Goal: Book appointment/travel/reservation

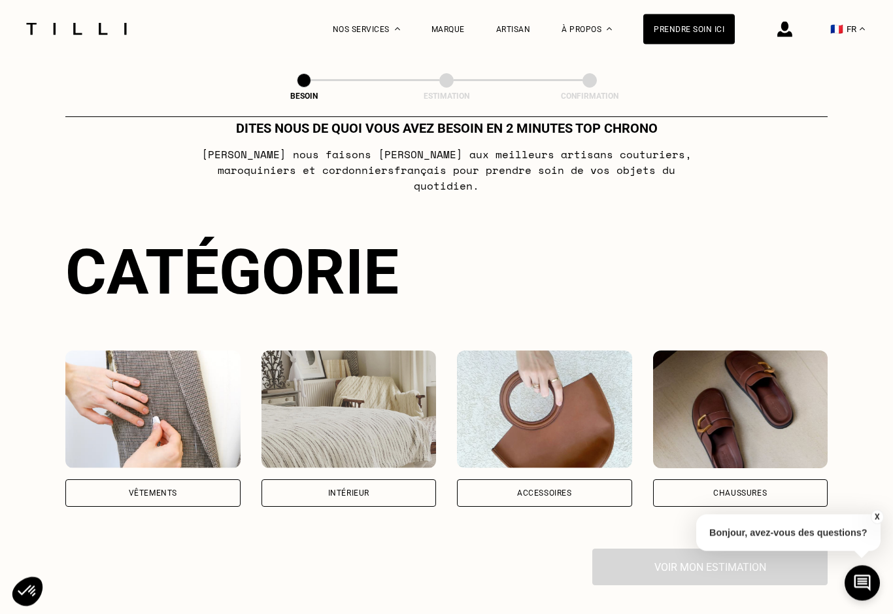
scroll to position [142, 0]
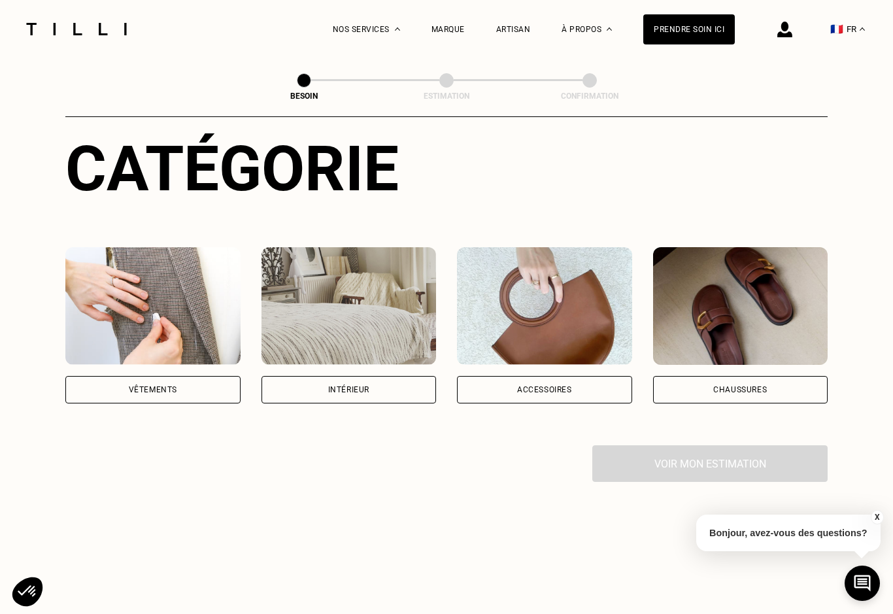
click at [136, 376] on div "Vêtements" at bounding box center [152, 389] width 175 height 27
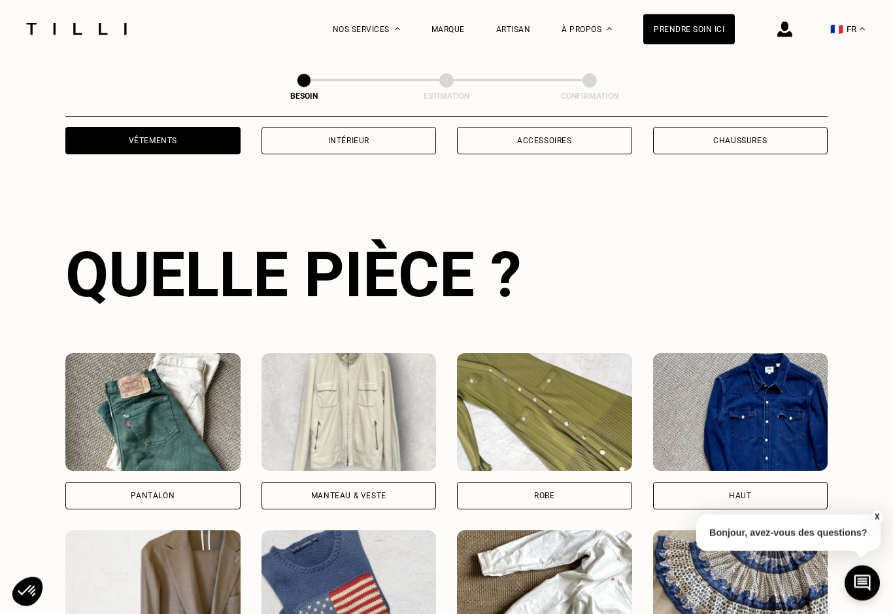
scroll to position [427, 0]
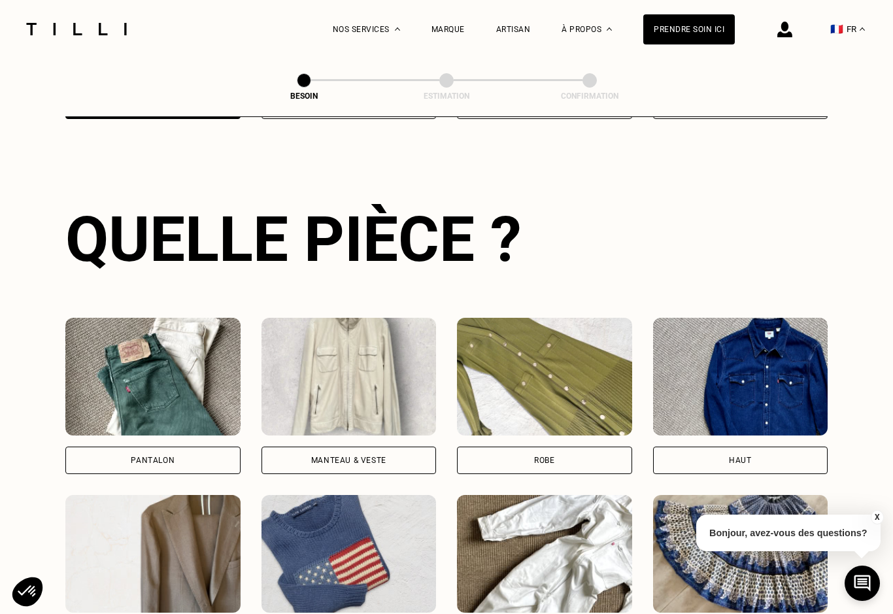
click at [131, 456] on div "Pantalon" at bounding box center [153, 460] width 44 height 8
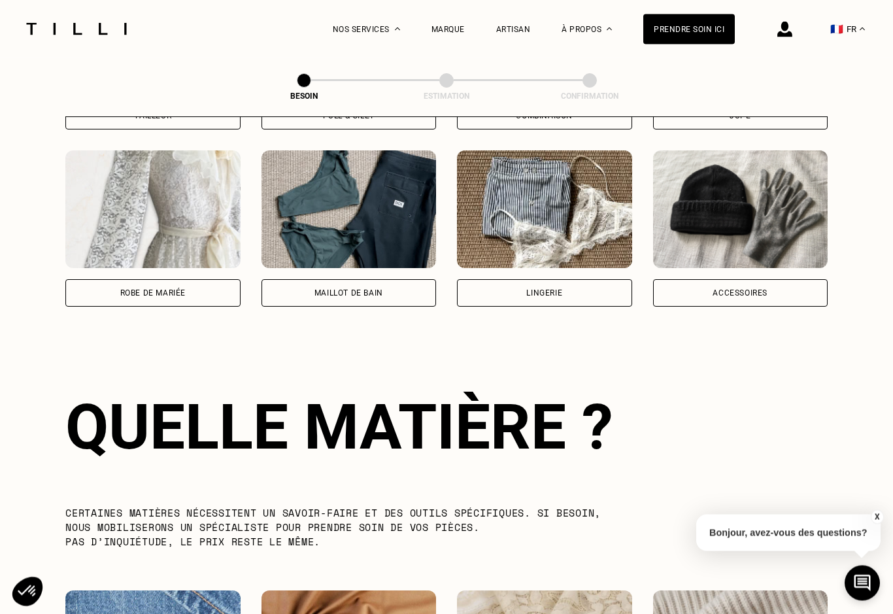
scroll to position [1137, 0]
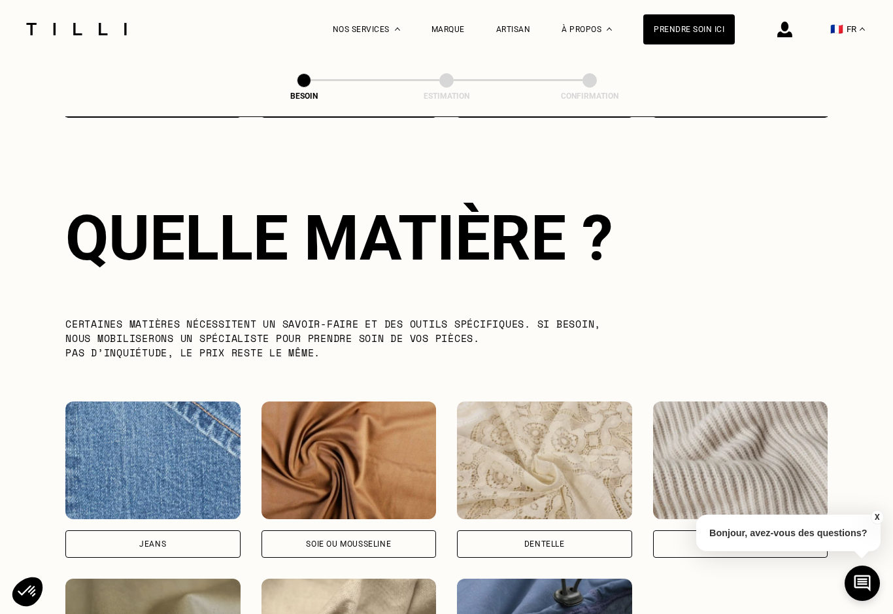
click at [114, 546] on div "Jeans" at bounding box center [152, 543] width 175 height 27
select select "FR"
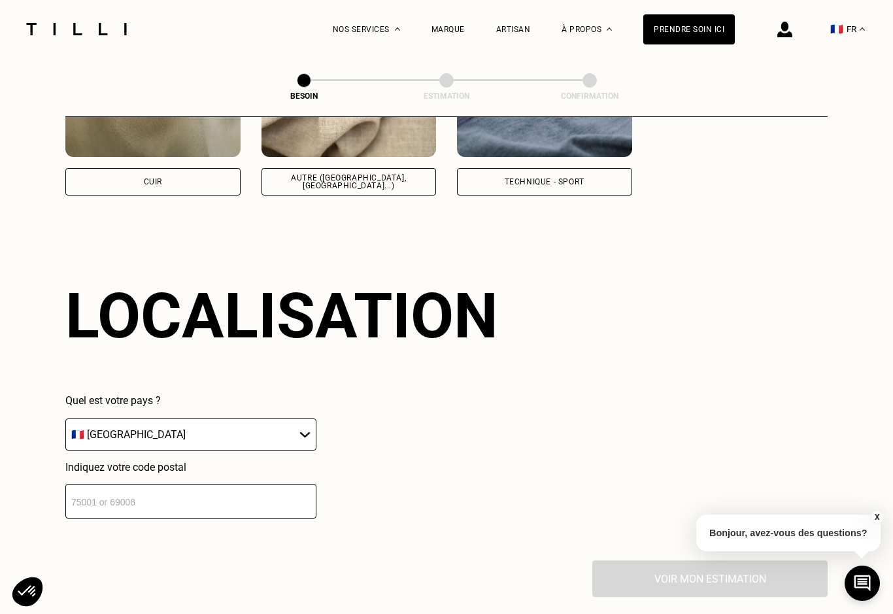
scroll to position [1757, 0]
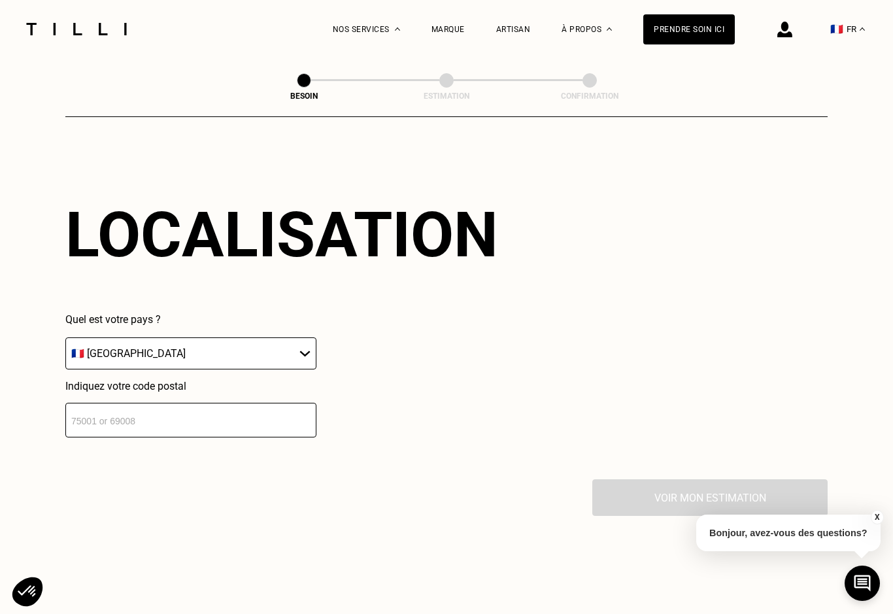
click at [90, 419] on input "number" at bounding box center [190, 420] width 251 height 35
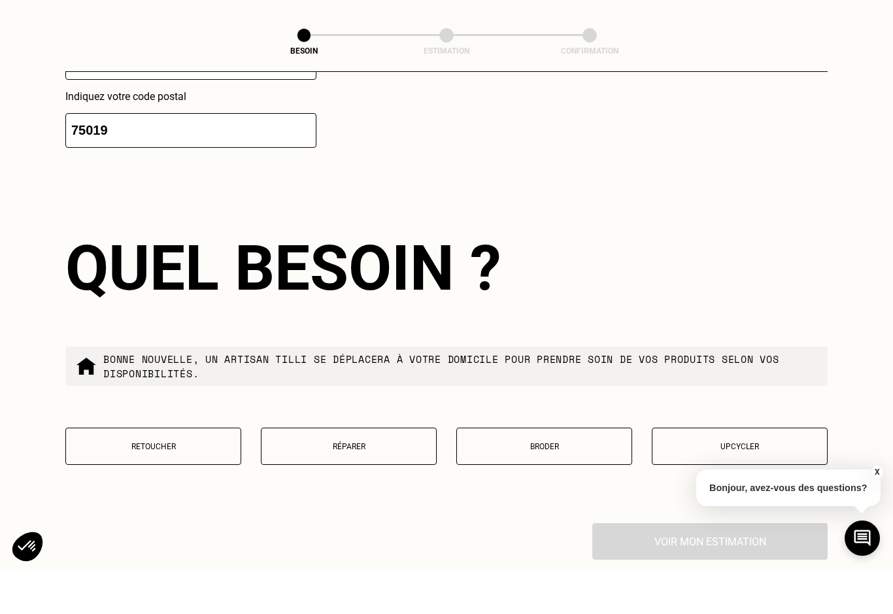
scroll to position [2043, 0]
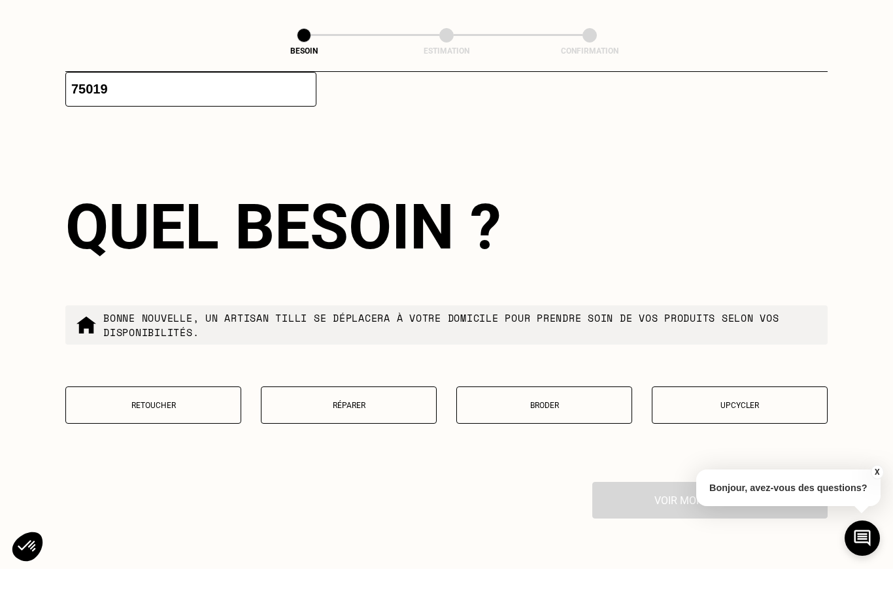
type input "75019"
click at [348, 431] on button "Réparer" at bounding box center [349, 449] width 176 height 37
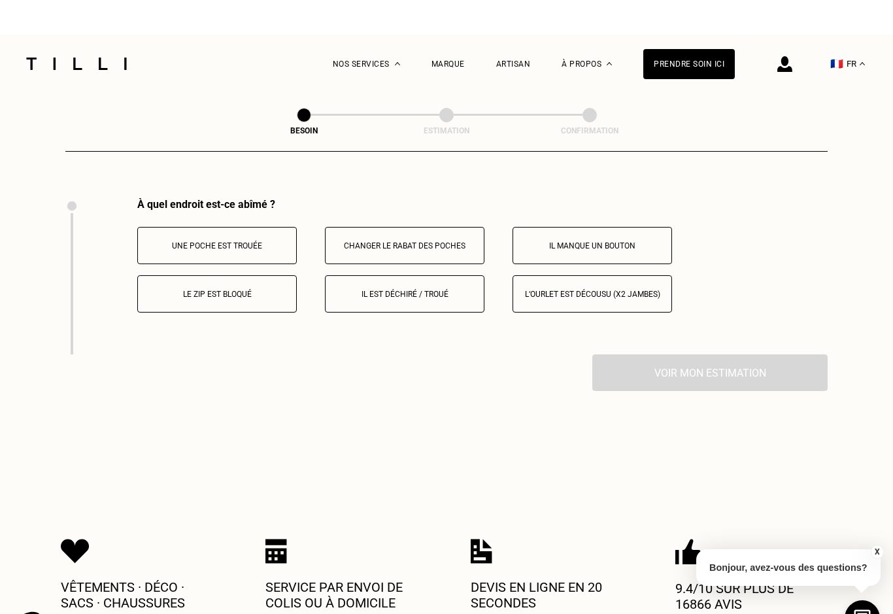
scroll to position [2424, 0]
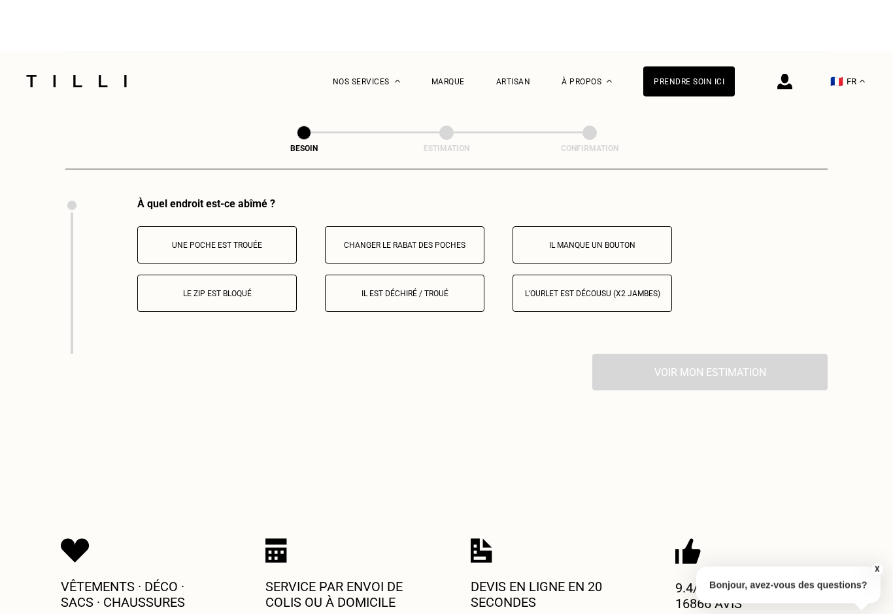
click at [384, 237] on p "Il est déchiré / troué" at bounding box center [404, 241] width 145 height 9
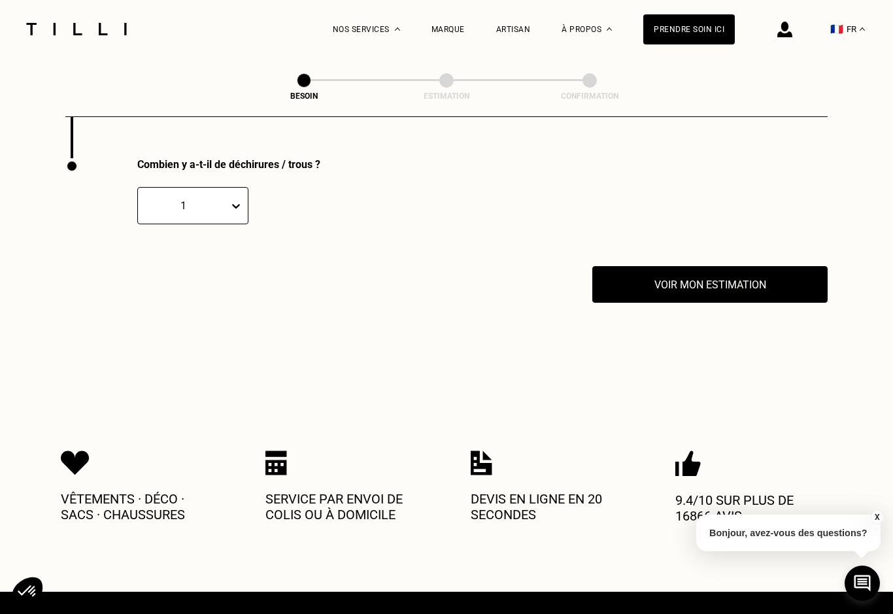
scroll to position [2580, 0]
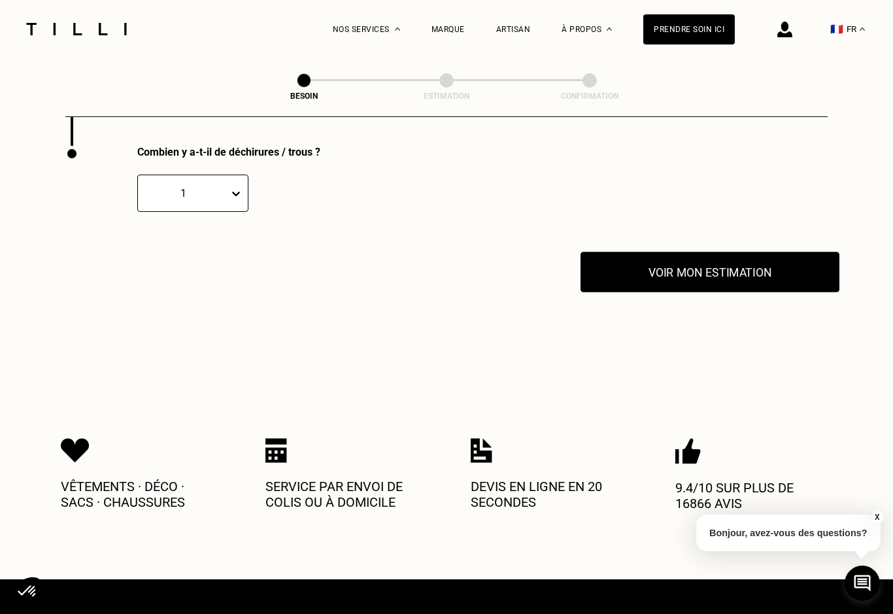
click at [645, 279] on button "Voir mon estimation" at bounding box center [709, 272] width 259 height 41
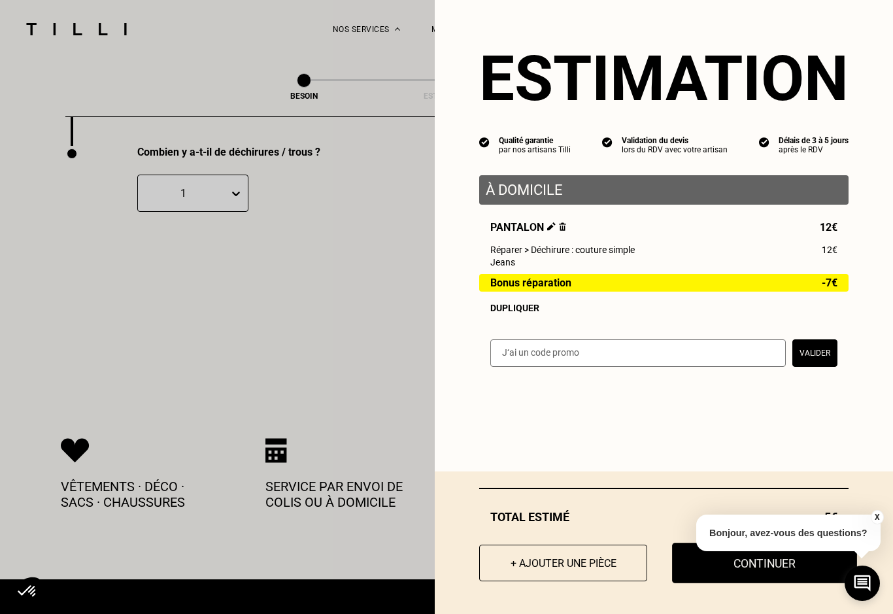
click at [800, 583] on button "Continuer" at bounding box center [764, 562] width 185 height 41
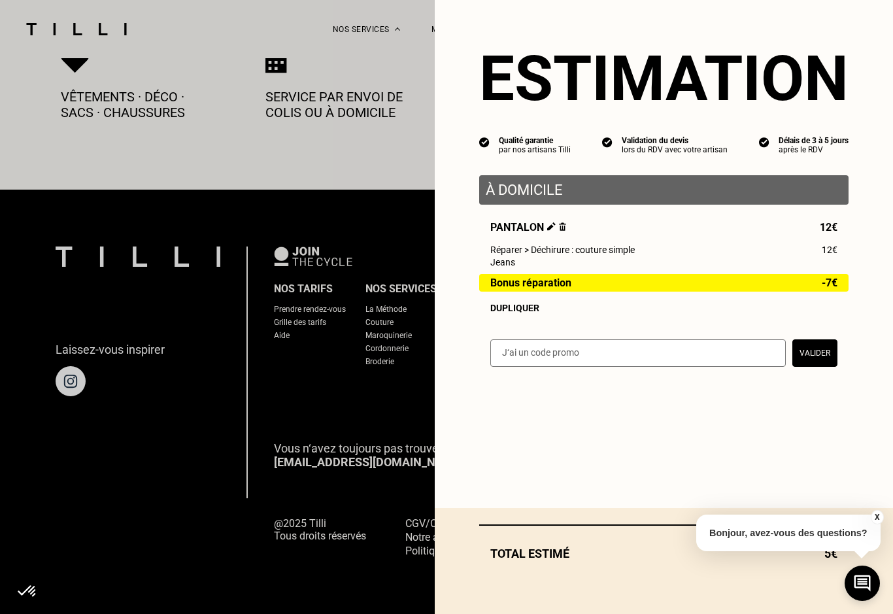
scroll to position [684, 0]
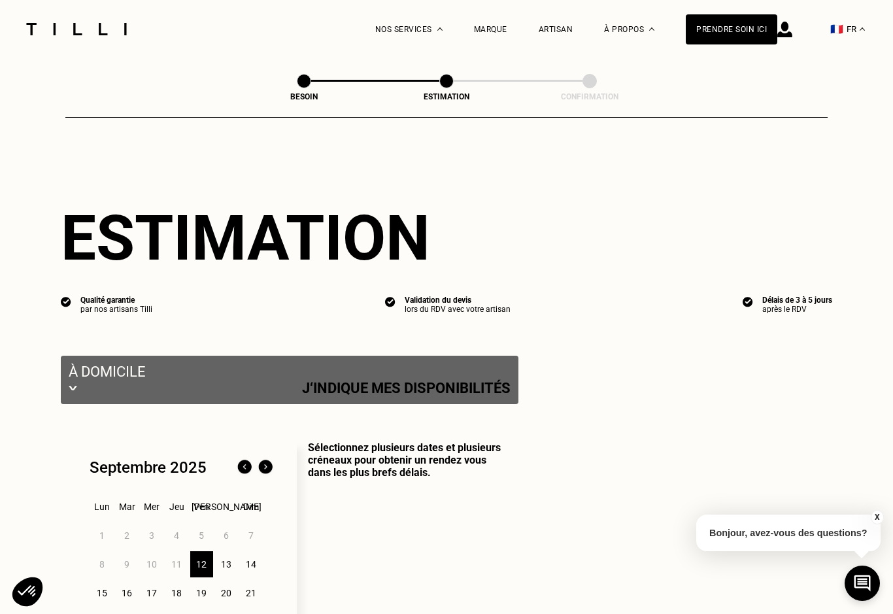
select select "FR"
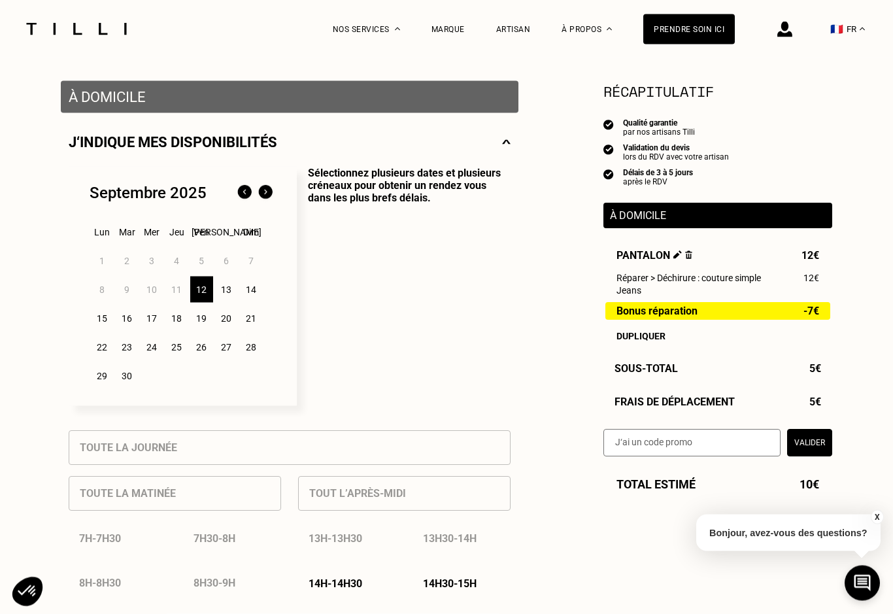
scroll to position [236, 0]
click at [228, 297] on div "13" at bounding box center [226, 289] width 23 height 26
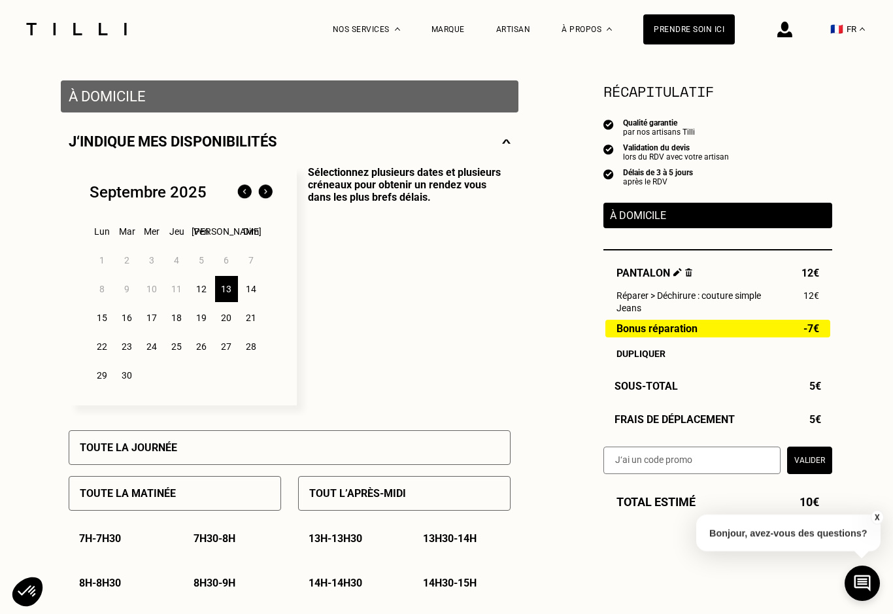
click at [106, 453] on p "Toute la journée" at bounding box center [128, 447] width 97 height 12
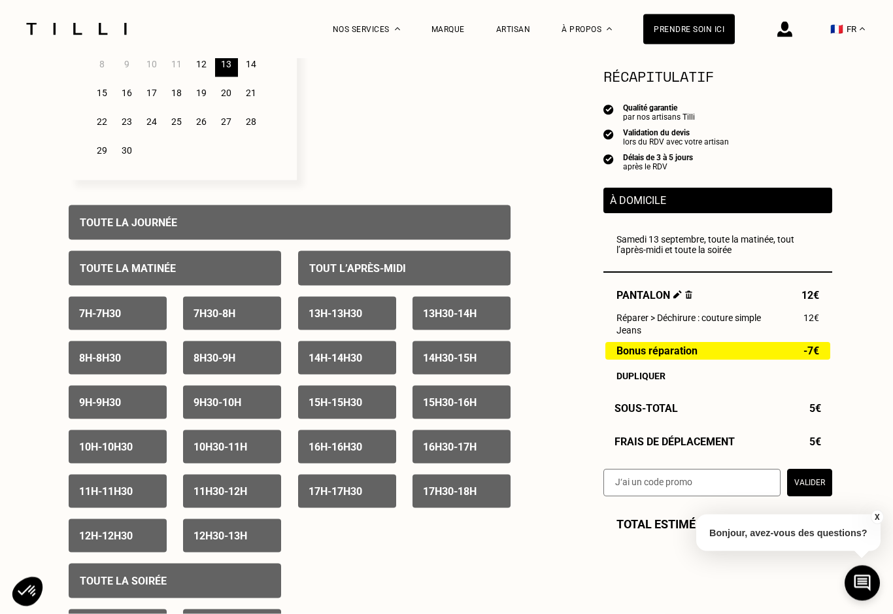
scroll to position [461, 0]
click at [119, 225] on p "Toute la journée" at bounding box center [128, 222] width 97 height 12
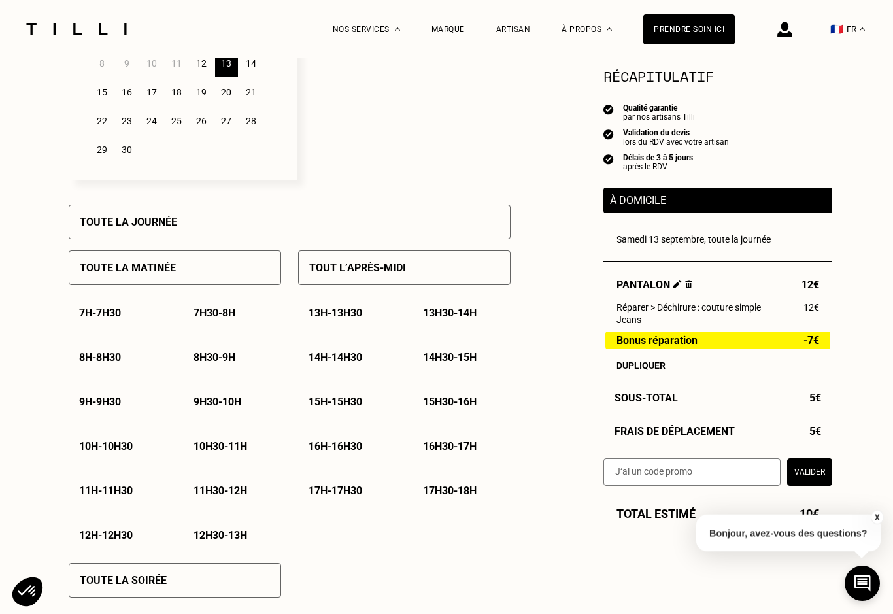
click at [111, 267] on p "Toute la matinée" at bounding box center [128, 267] width 96 height 12
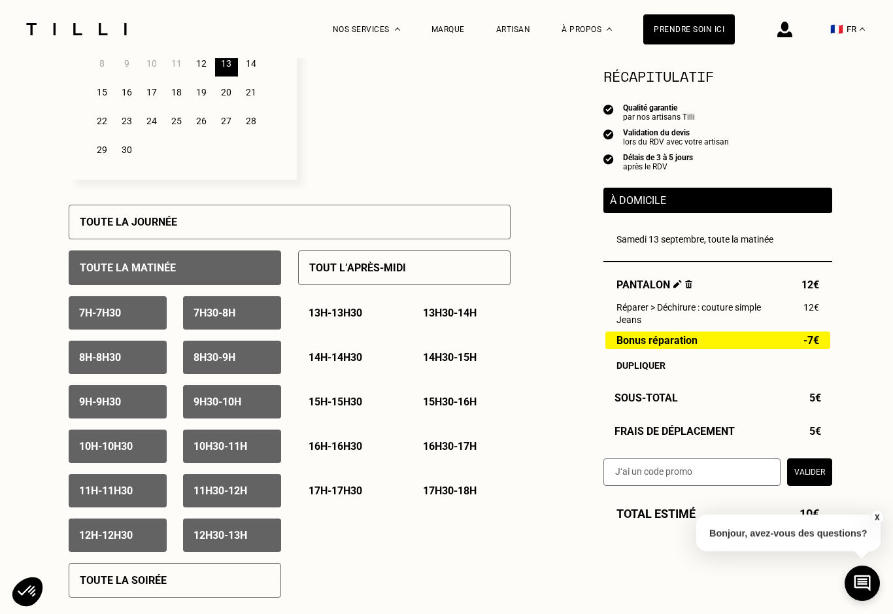
click at [95, 493] on p "11h - 11h30" at bounding box center [106, 490] width 54 height 12
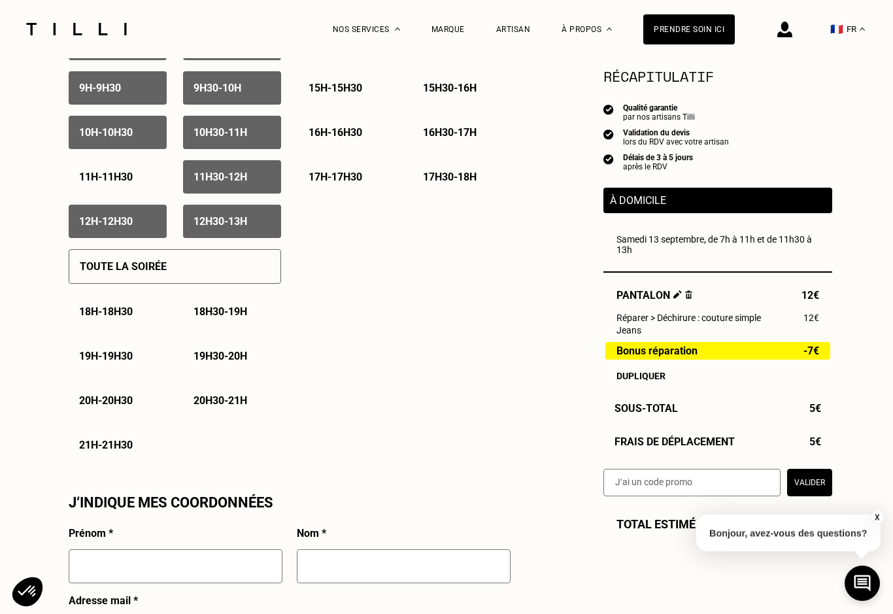
scroll to position [884, 0]
